Goal: Task Accomplishment & Management: Use online tool/utility

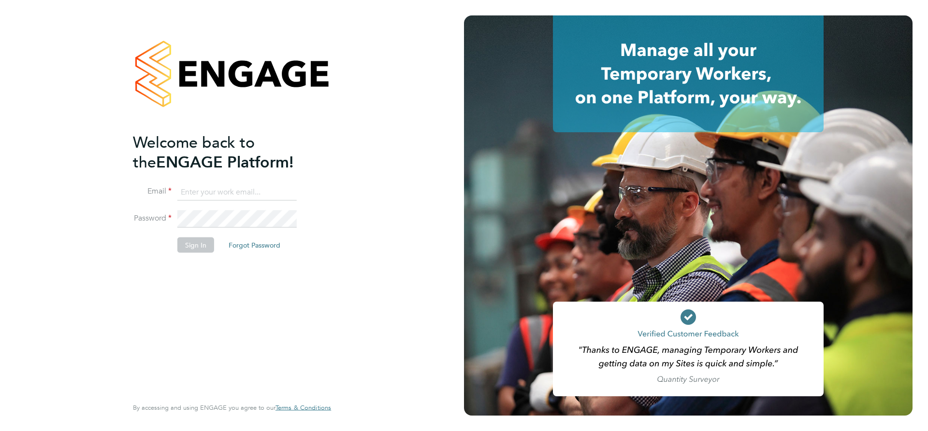
type input "[EMAIL_ADDRESS][DOMAIN_NAME]"
click at [198, 238] on button "Sign In" at bounding box center [195, 244] width 37 height 15
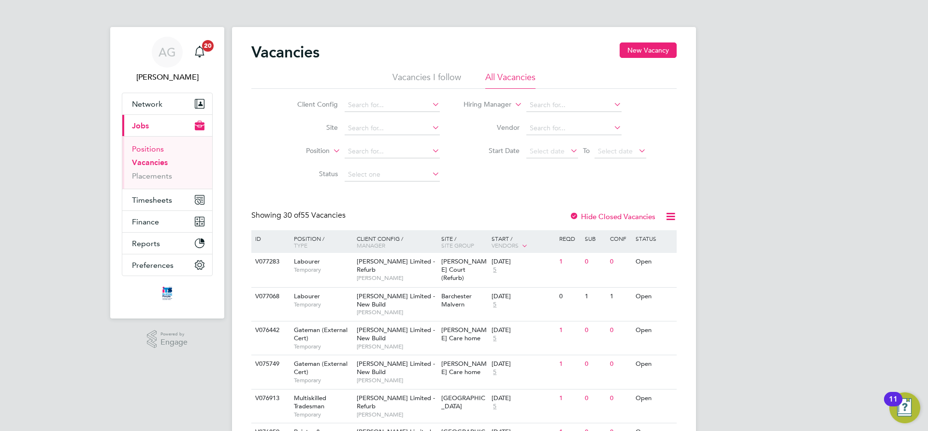
click at [145, 147] on link "Positions" at bounding box center [148, 148] width 32 height 9
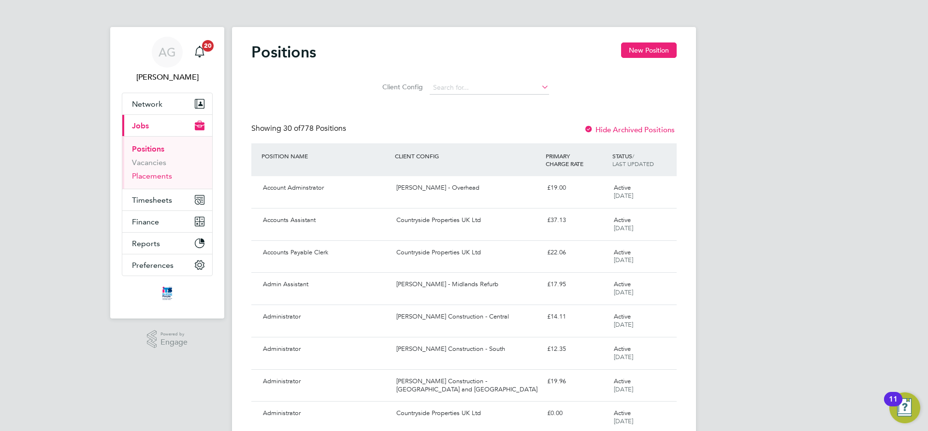
click at [151, 174] on link "Placements" at bounding box center [152, 176] width 40 height 9
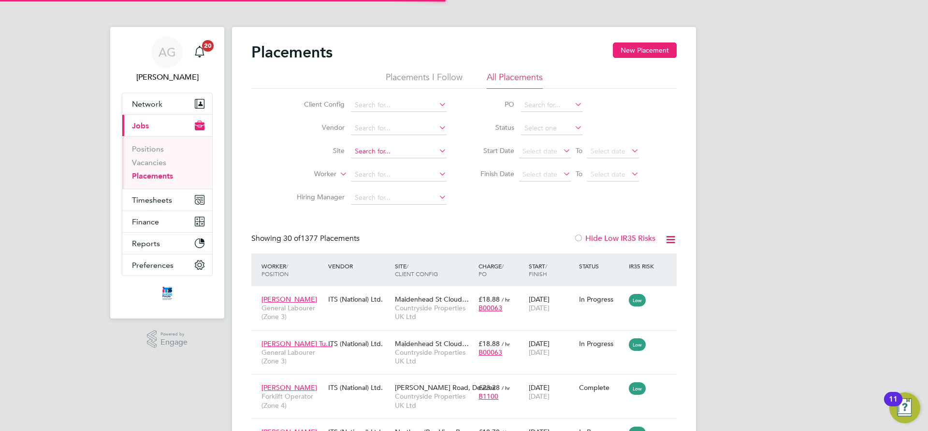
click at [369, 147] on input at bounding box center [398, 152] width 95 height 14
click at [375, 162] on b "Ro" at bounding box center [375, 164] width 9 height 8
type input "Bath Road, Bristol"
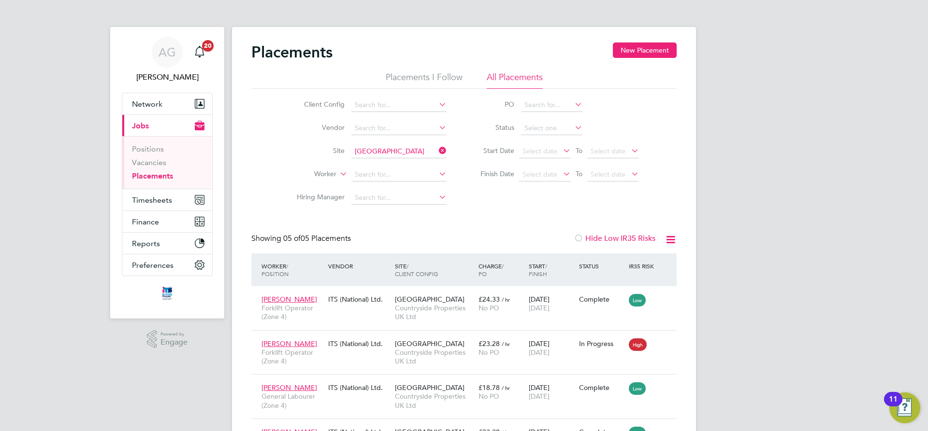
click at [609, 236] on label "Hide Low IR35 Risks" at bounding box center [614, 239] width 82 height 10
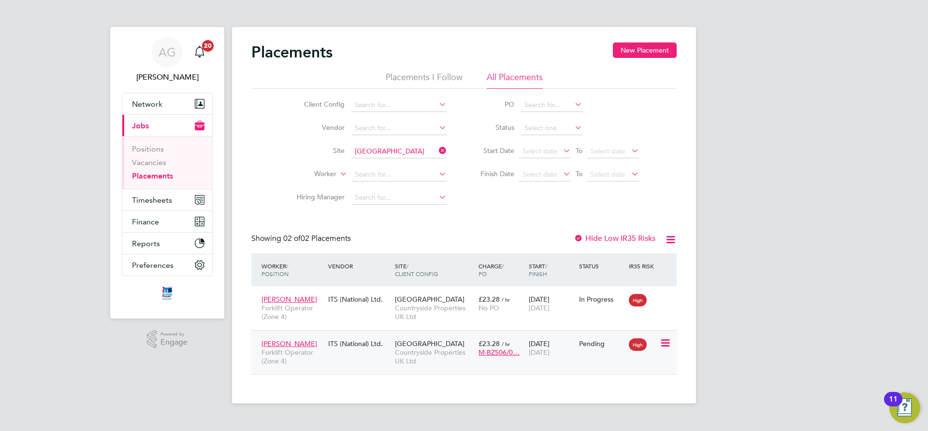
click at [667, 340] on icon at bounding box center [664, 344] width 10 height 12
click at [581, 402] on li "Start" at bounding box center [620, 404] width 99 height 14
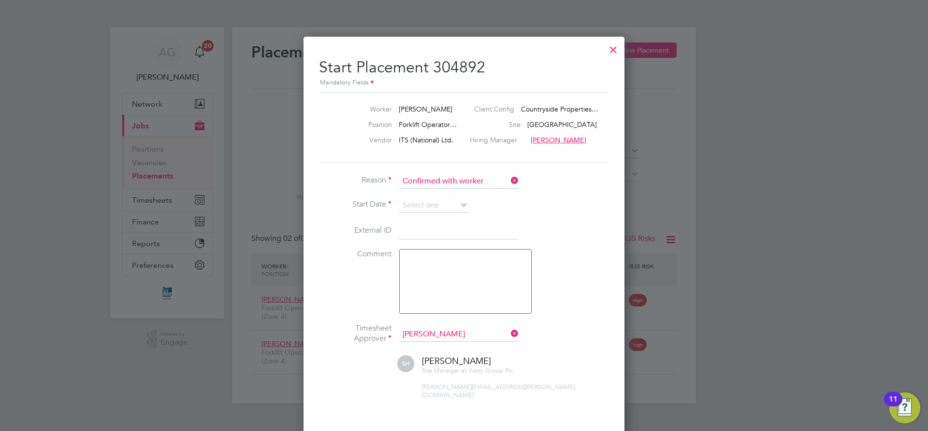
click at [456, 197] on li "Reason Confirmed with worker" at bounding box center [464, 186] width 290 height 24
click at [458, 205] on icon at bounding box center [458, 205] width 0 height 14
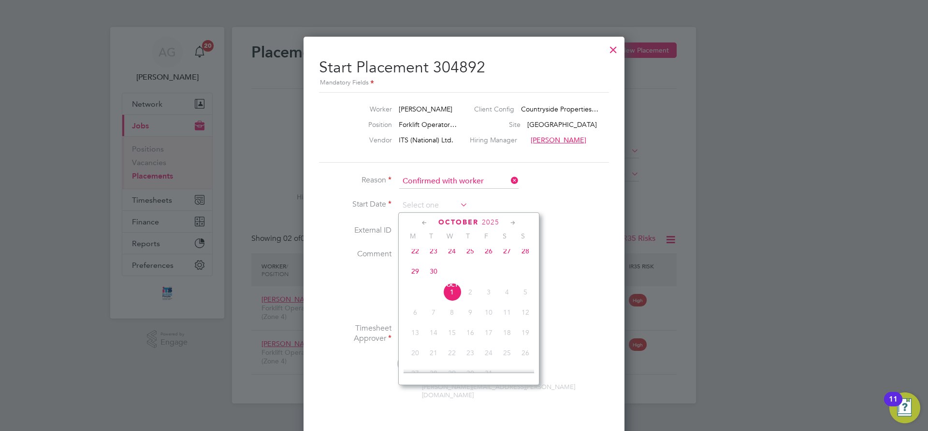
click at [432, 273] on span "30" at bounding box center [433, 271] width 18 height 18
type input "30 Sep 2025"
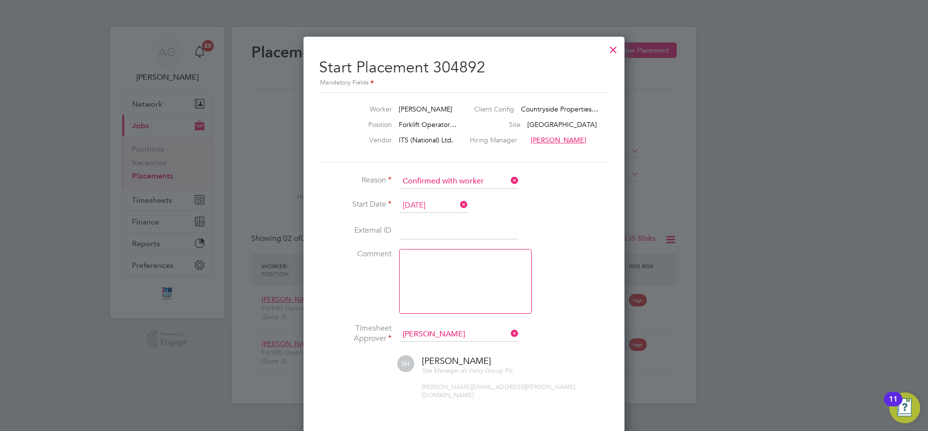
scroll to position [53, 0]
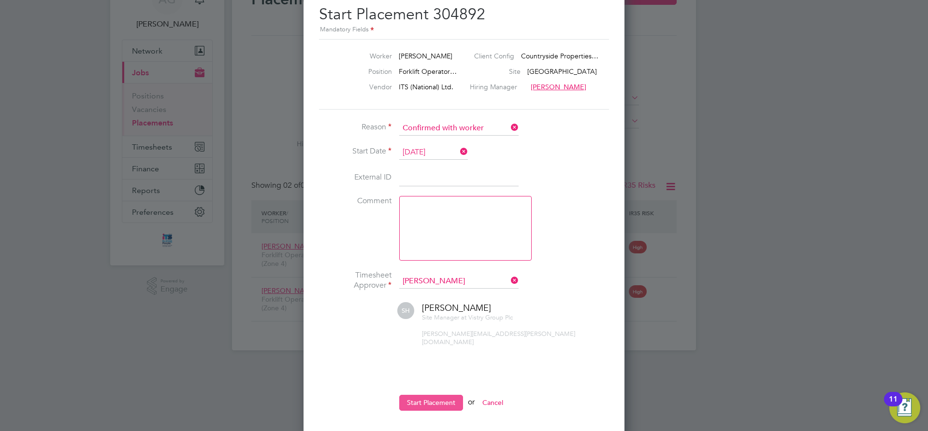
click at [448, 395] on button "Start Placement" at bounding box center [431, 402] width 64 height 15
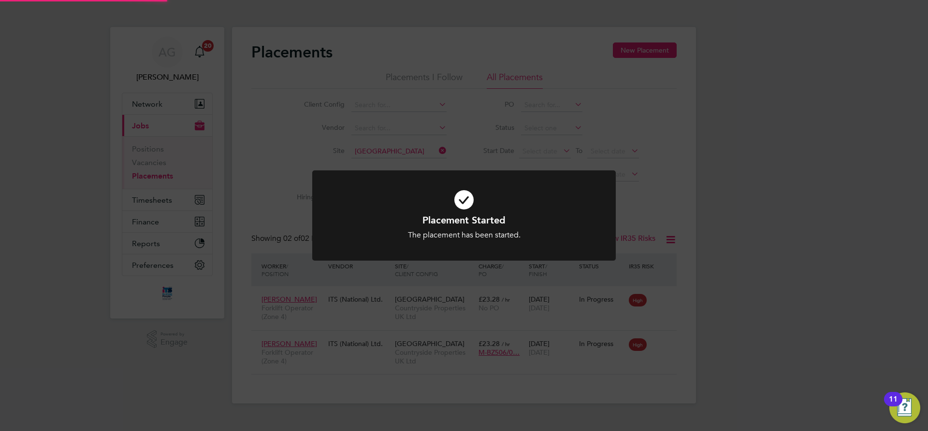
scroll to position [0, 0]
